Goal: Navigation & Orientation: Find specific page/section

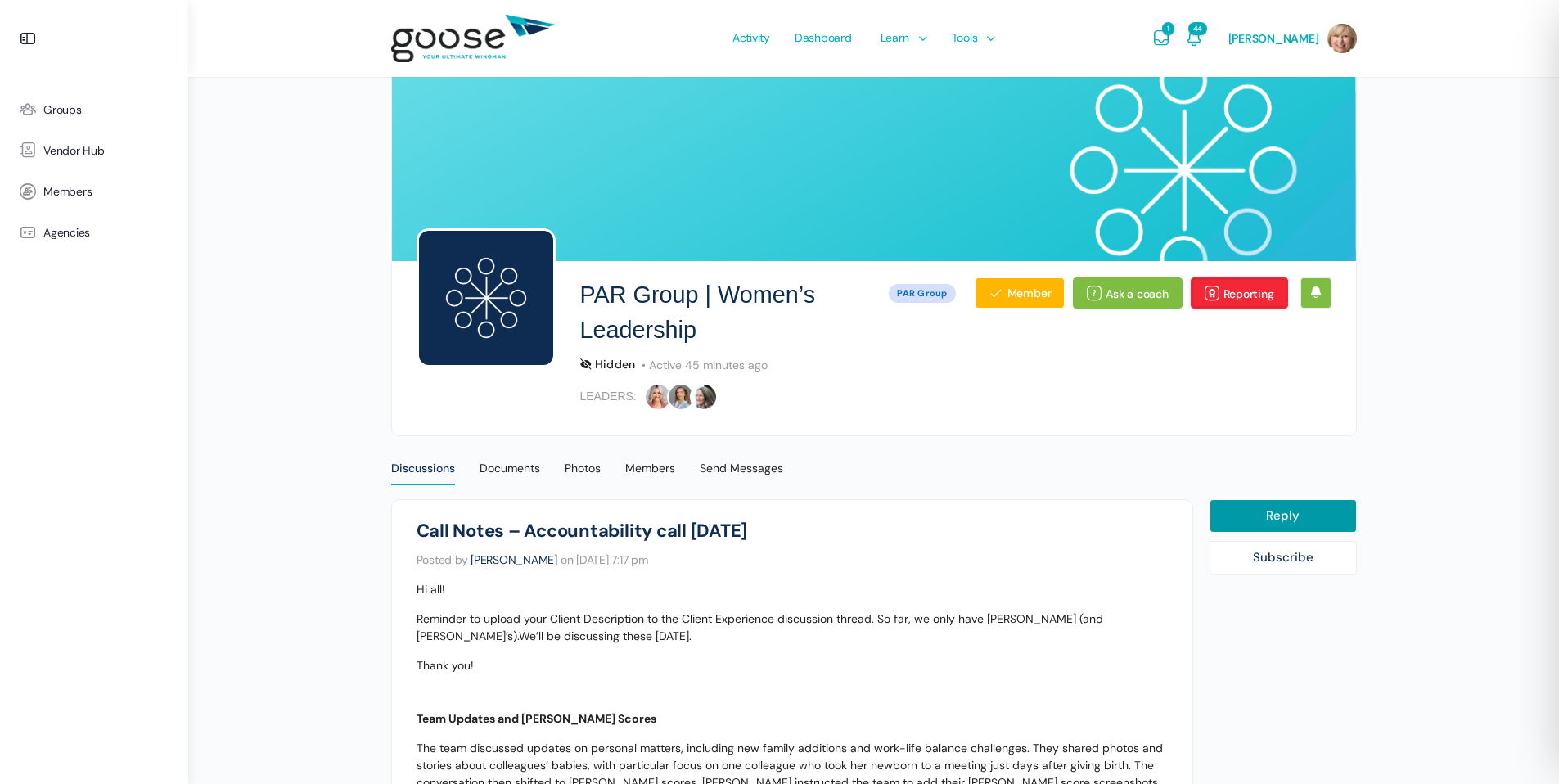
click at [1249, 293] on link "Reporting" at bounding box center [1239, 293] width 97 height 31
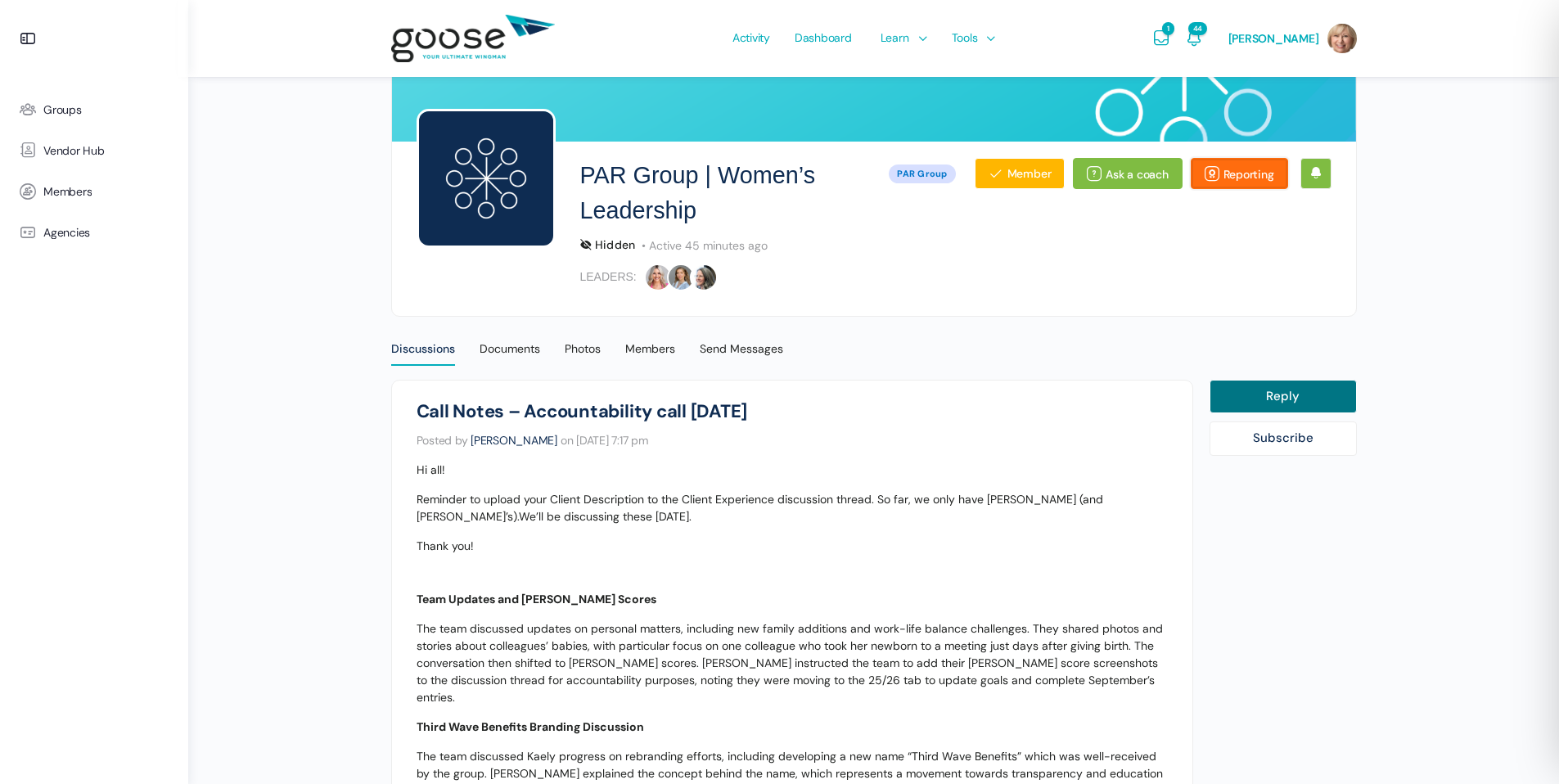
scroll to position [132, 0]
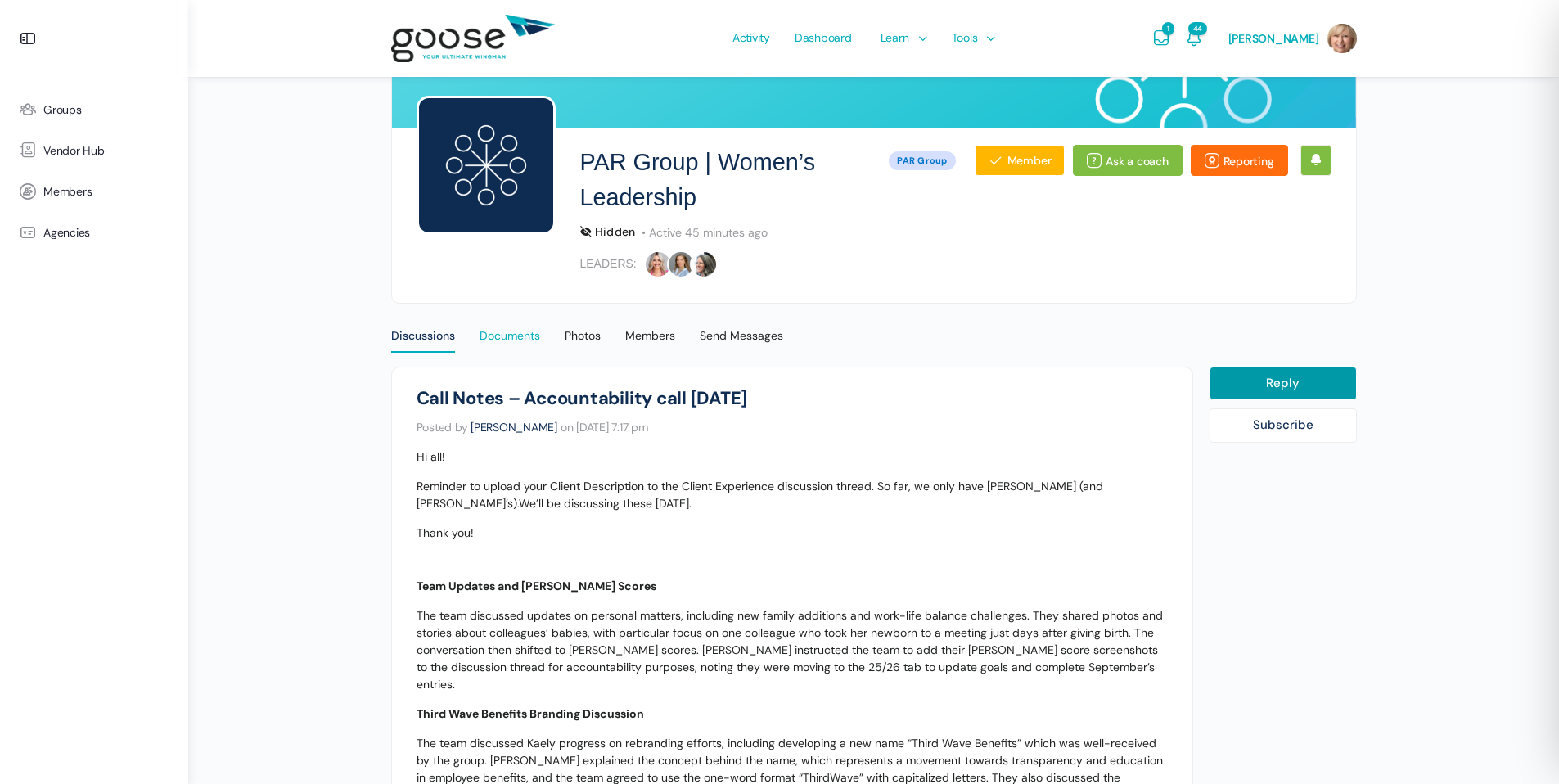
click at [518, 336] on div "Documents" at bounding box center [510, 340] width 61 height 25
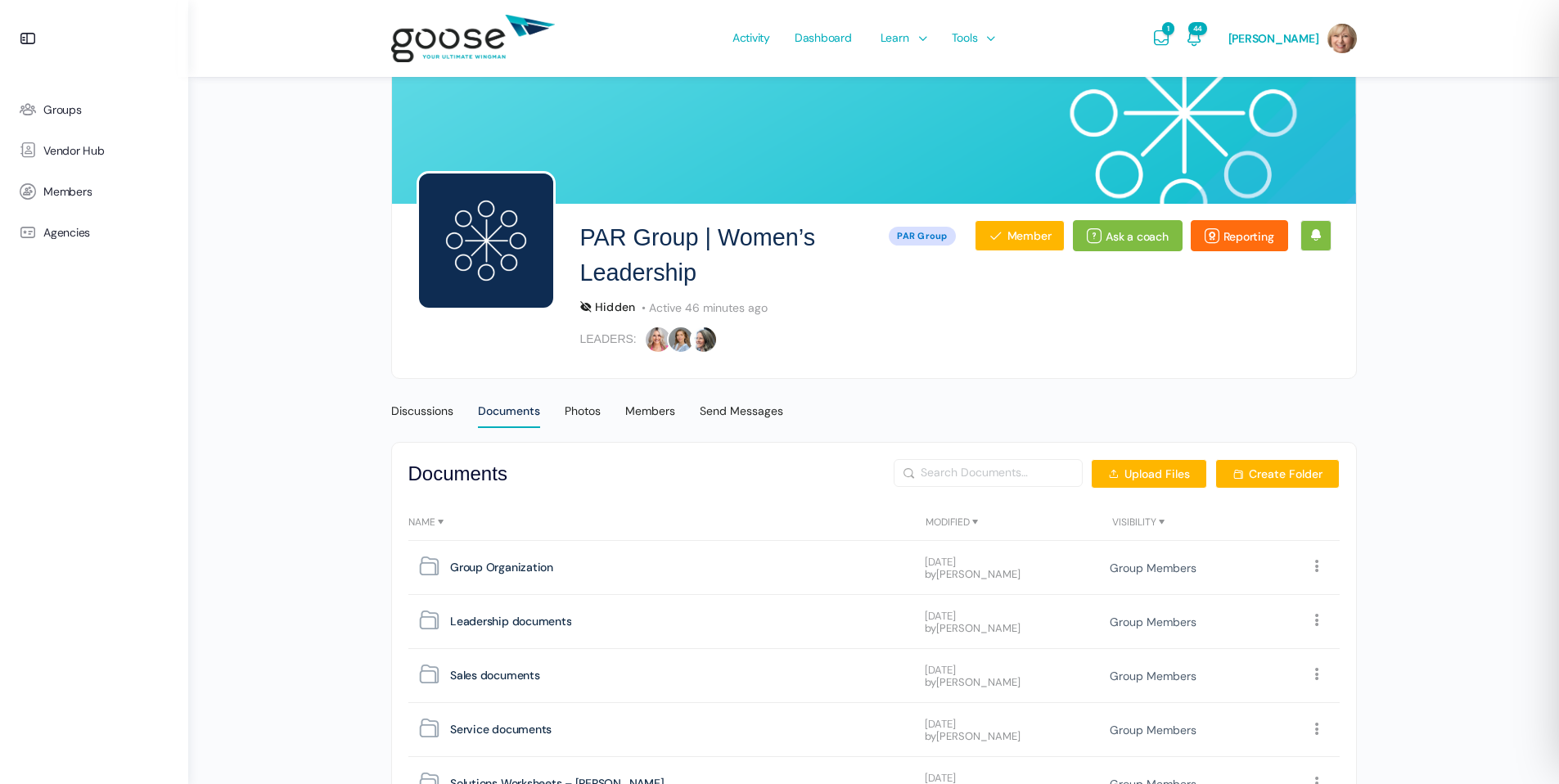
scroll to position [57, 0]
click at [436, 411] on div "Discussions" at bounding box center [422, 417] width 62 height 25
